Goal: Transaction & Acquisition: Subscribe to service/newsletter

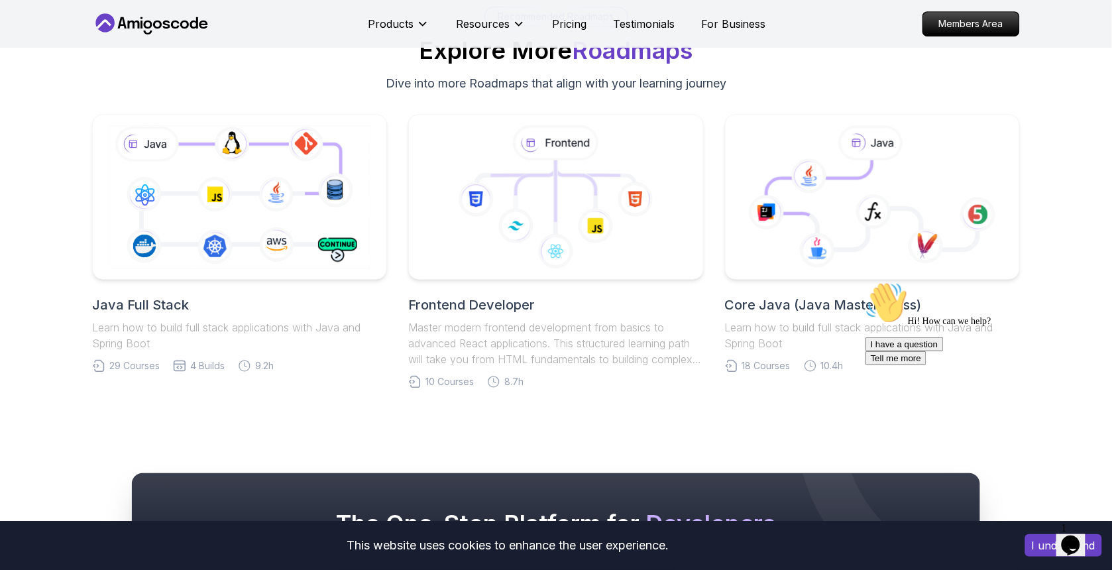
scroll to position [2725, 0]
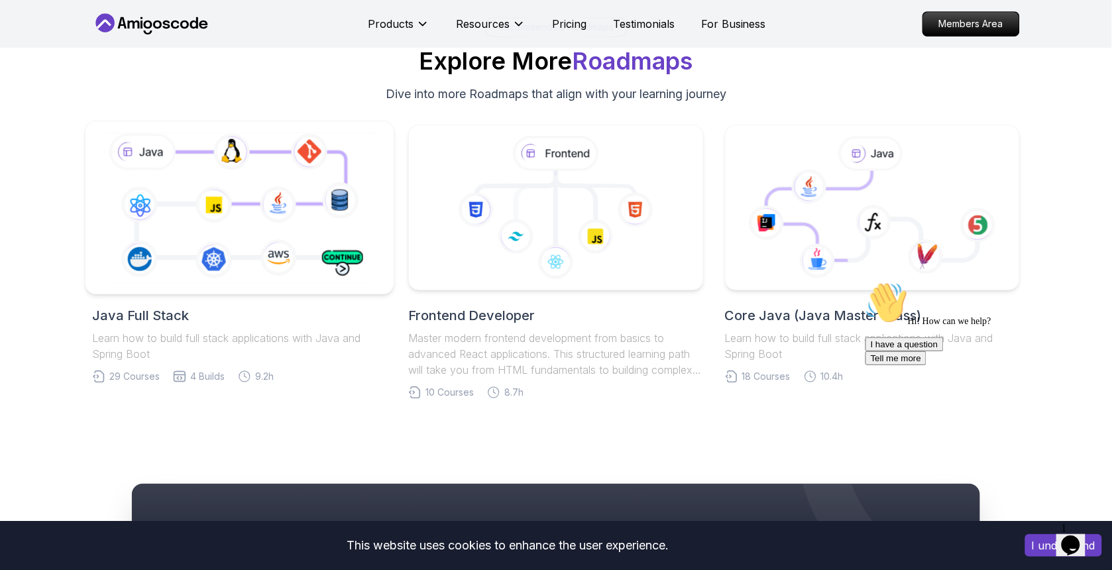
click at [216, 222] on icon at bounding box center [239, 207] width 280 height 156
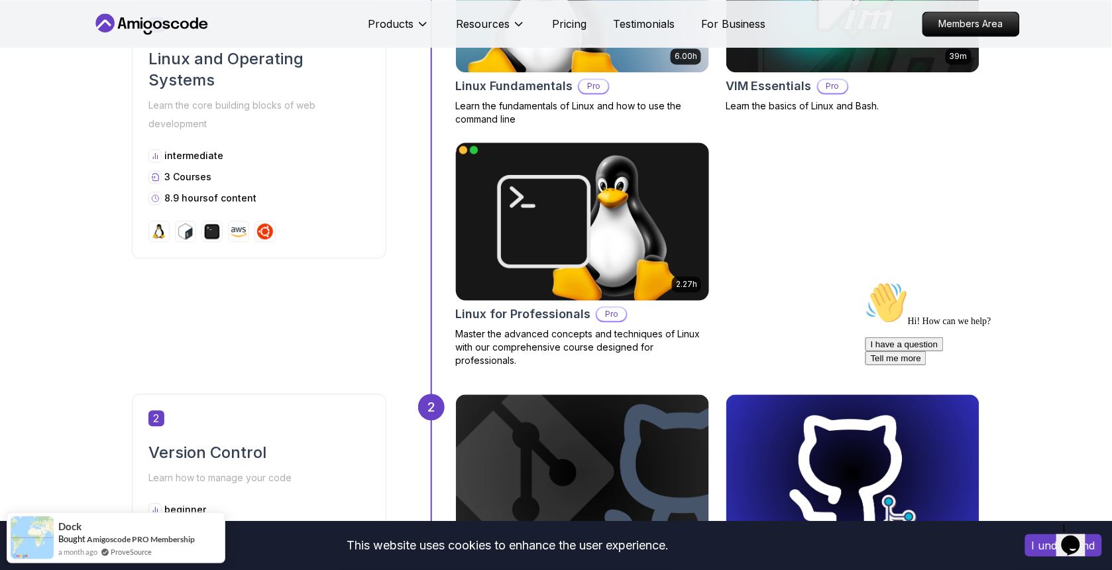
scroll to position [740, 0]
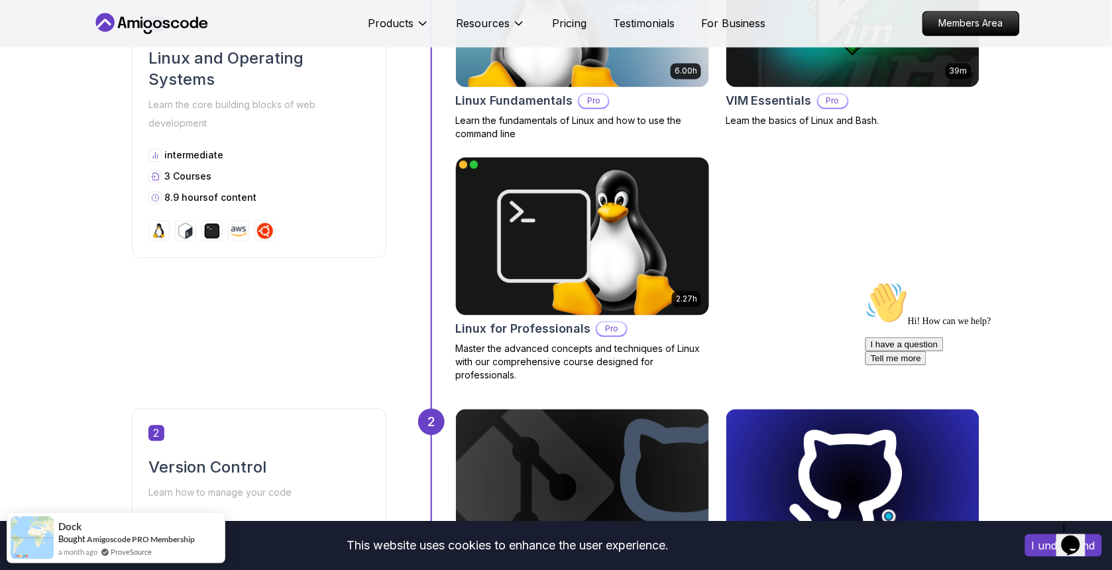
click at [597, 325] on p "Pro" at bounding box center [611, 329] width 29 height 13
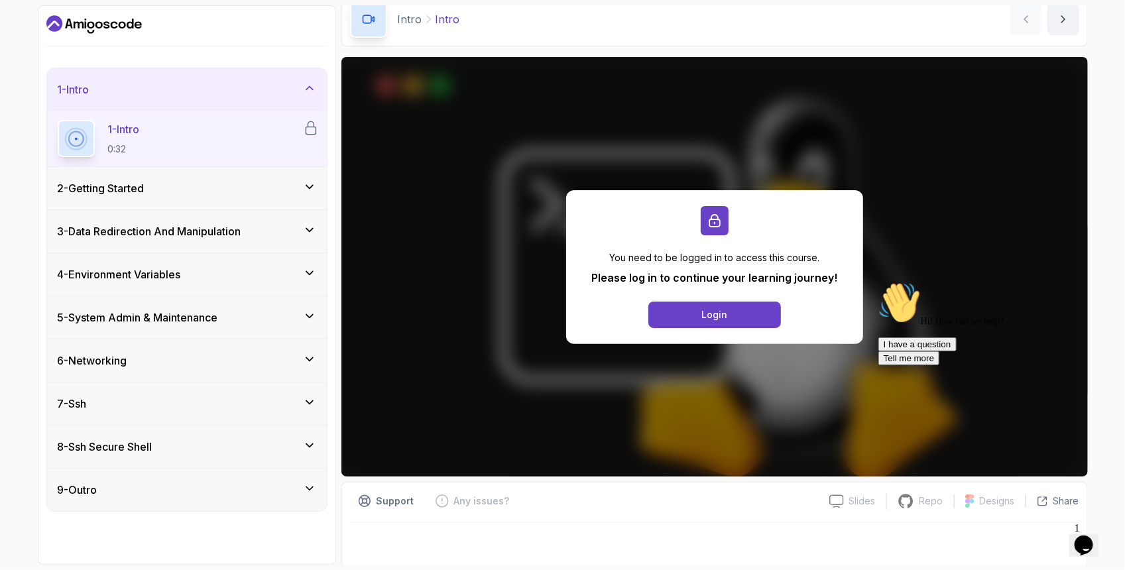
scroll to position [54, 0]
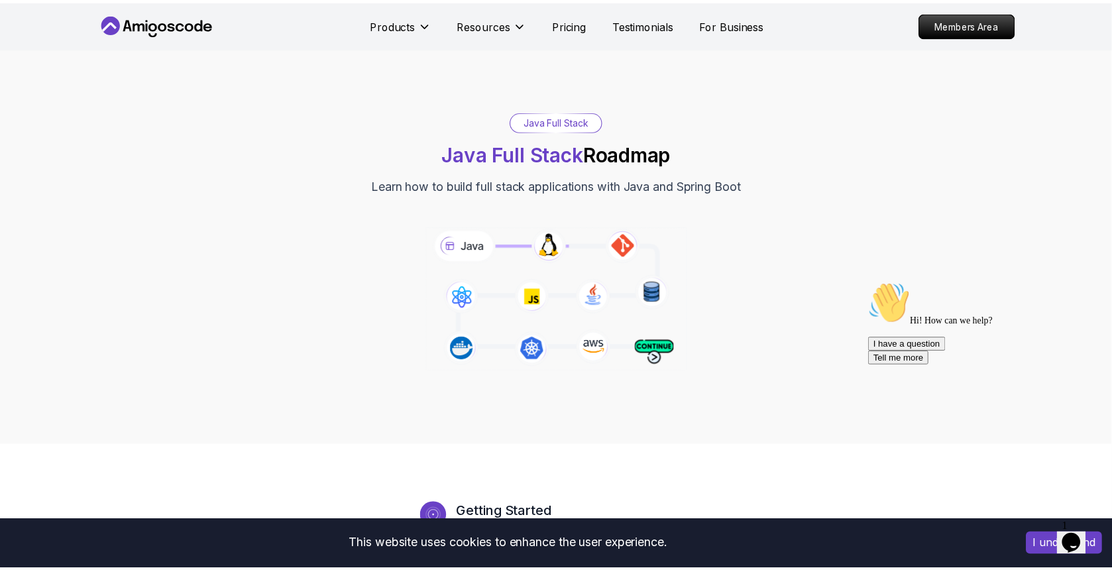
scroll to position [740, 0]
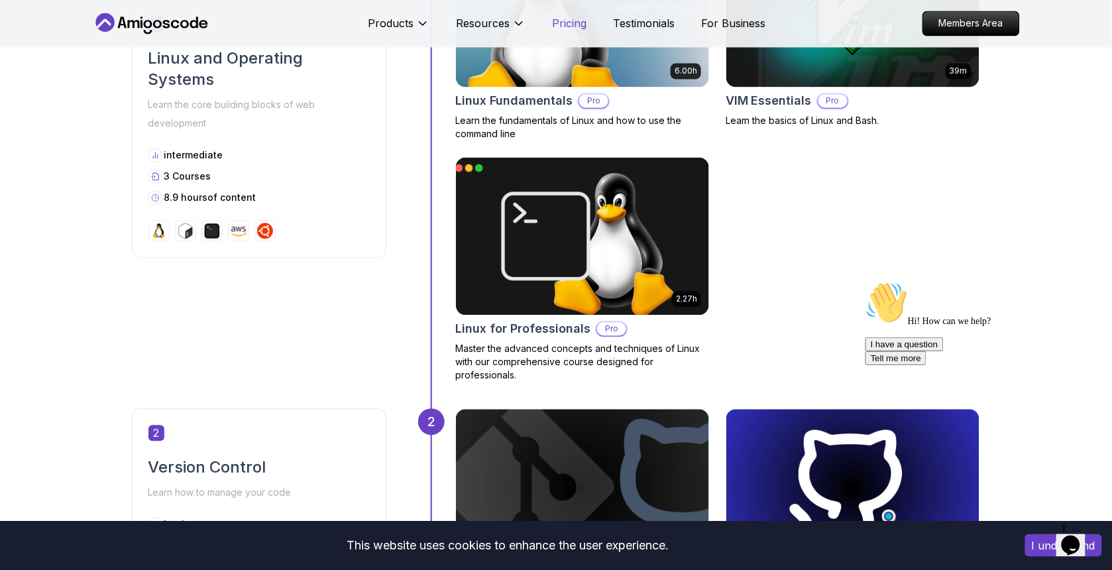
click at [560, 22] on p "Pricing" at bounding box center [569, 24] width 34 height 16
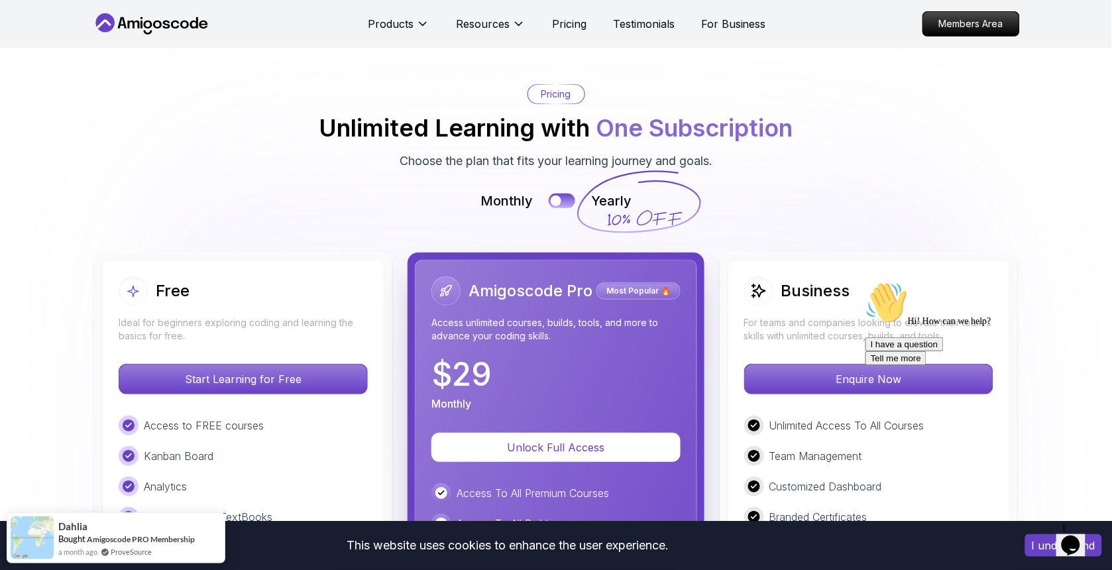
scroll to position [2940, 0]
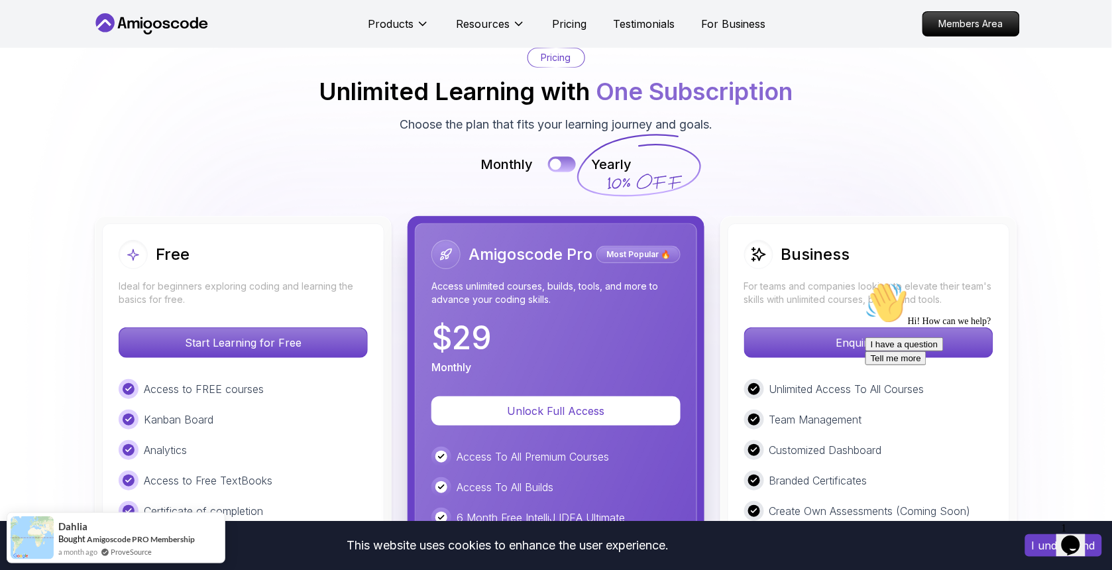
click at [557, 159] on div at bounding box center [555, 164] width 11 height 11
click at [563, 159] on div at bounding box center [568, 164] width 11 height 11
click at [557, 159] on div at bounding box center [555, 164] width 11 height 11
click at [567, 159] on div at bounding box center [568, 164] width 11 height 11
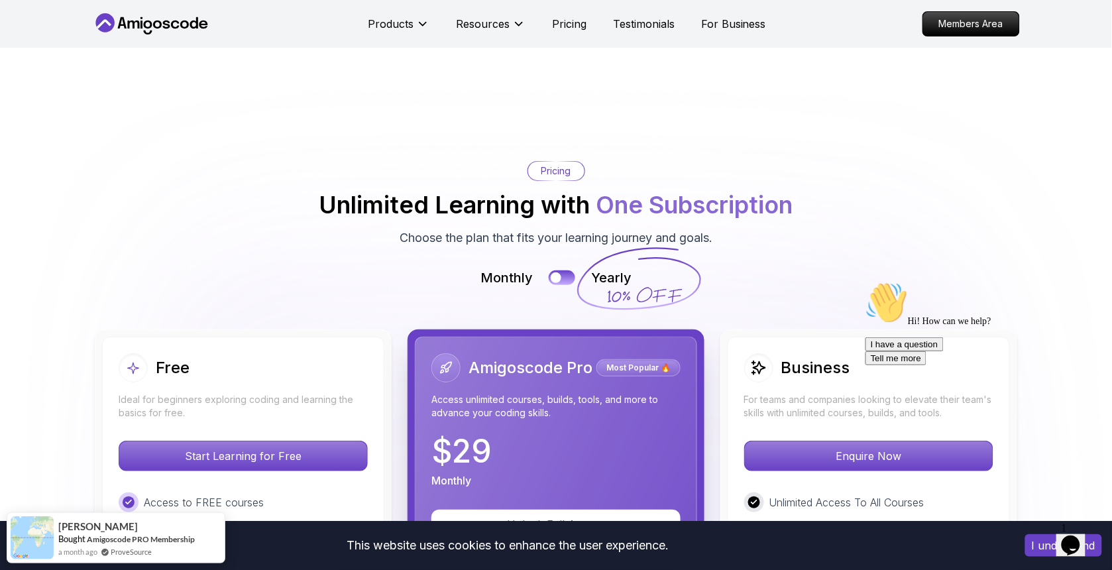
scroll to position [2805, 0]
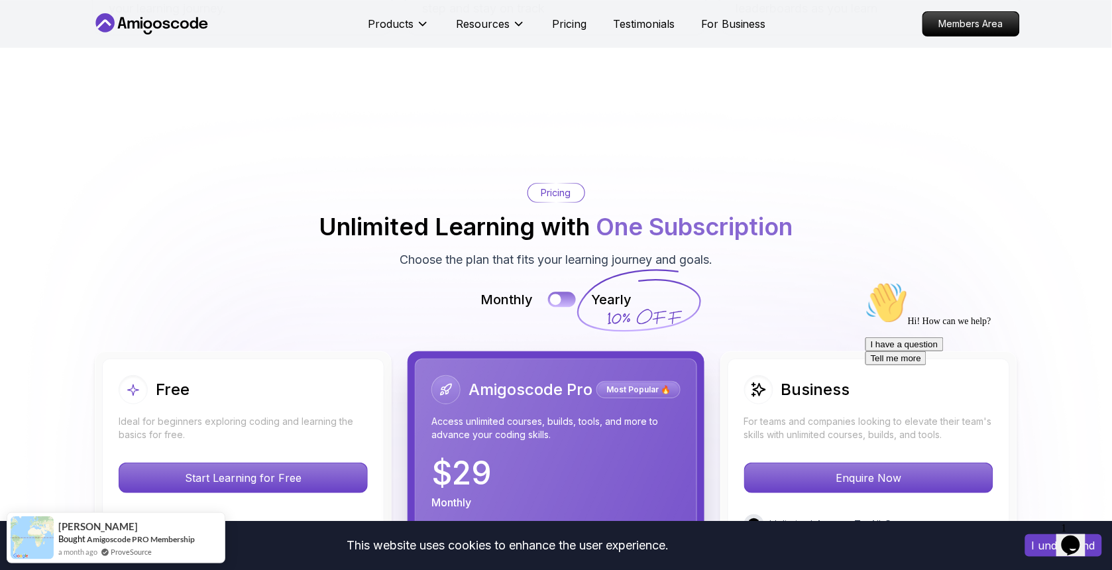
click at [557, 294] on div at bounding box center [555, 299] width 11 height 11
